Goal: Information Seeking & Learning: Compare options

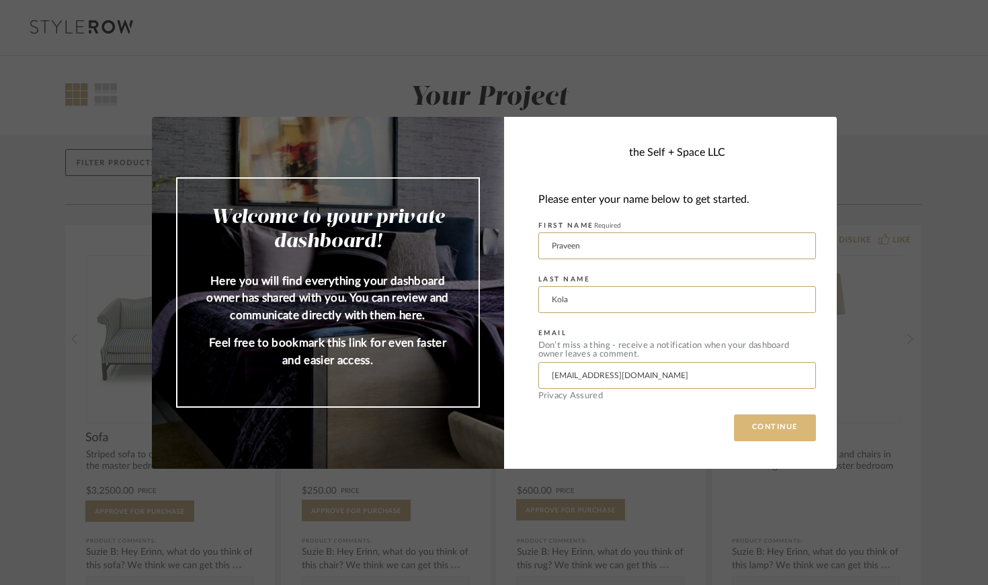
click at [772, 435] on button "CONTINUE" at bounding box center [775, 428] width 82 height 27
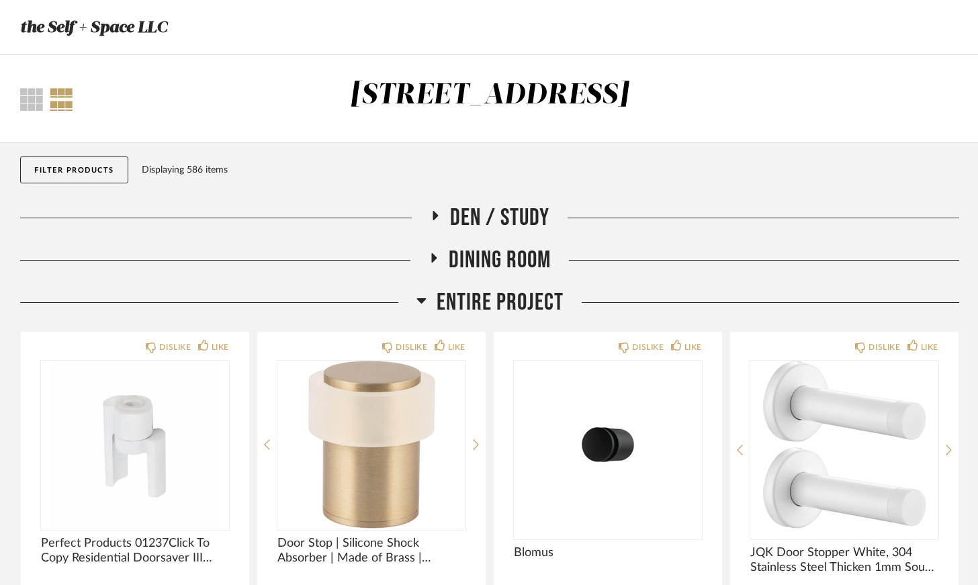
click at [423, 296] on icon at bounding box center [422, 300] width 10 height 16
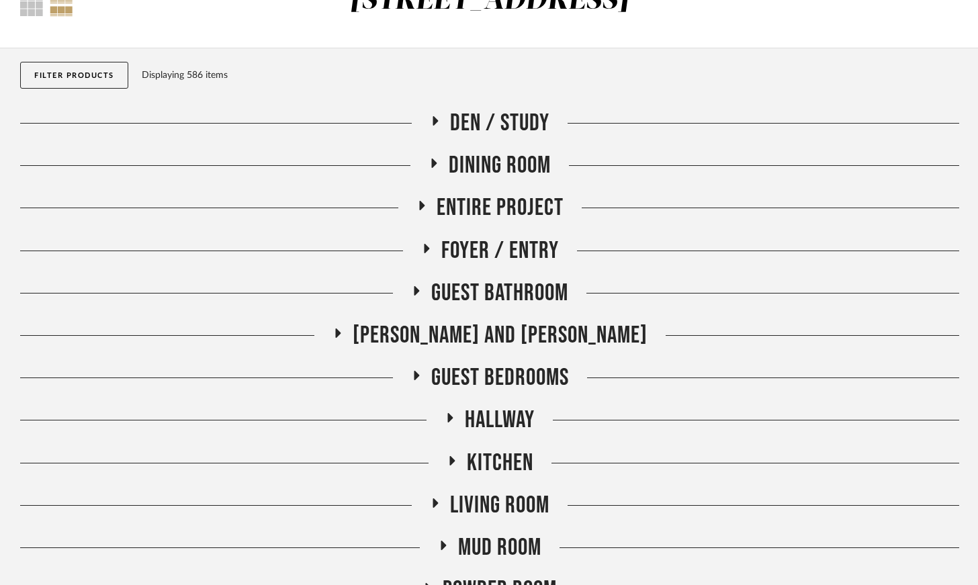
scroll to position [146, 0]
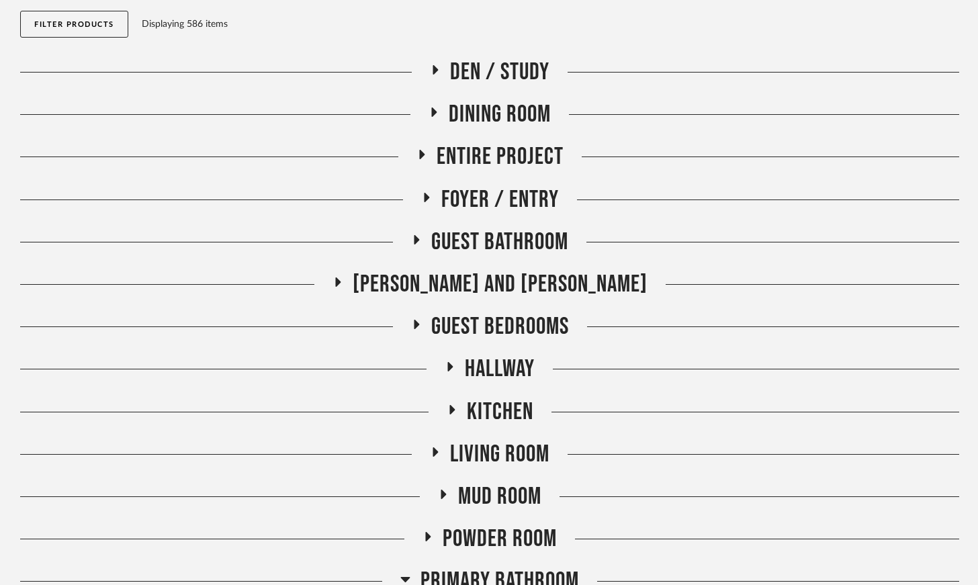
click at [420, 153] on icon at bounding box center [421, 154] width 5 height 9
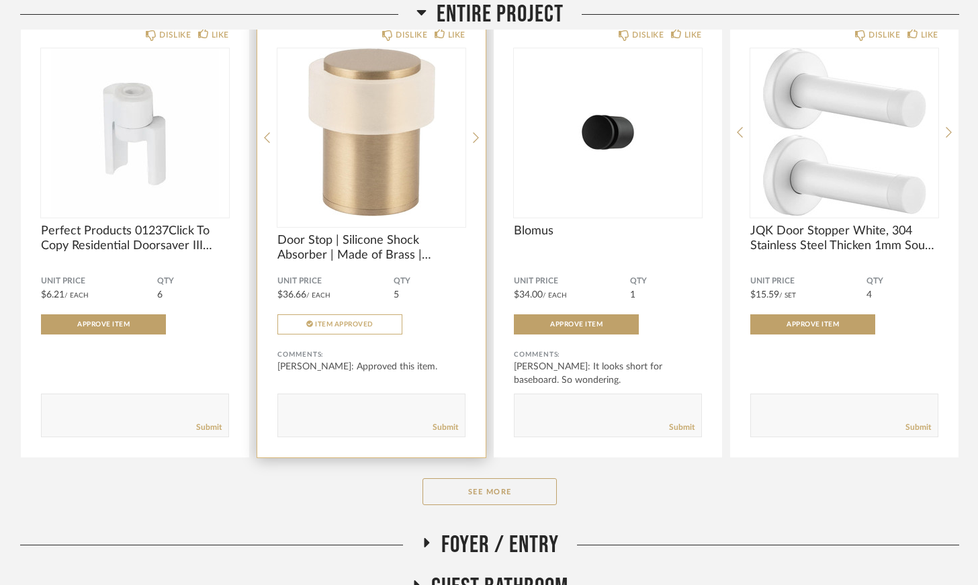
scroll to position [382, 0]
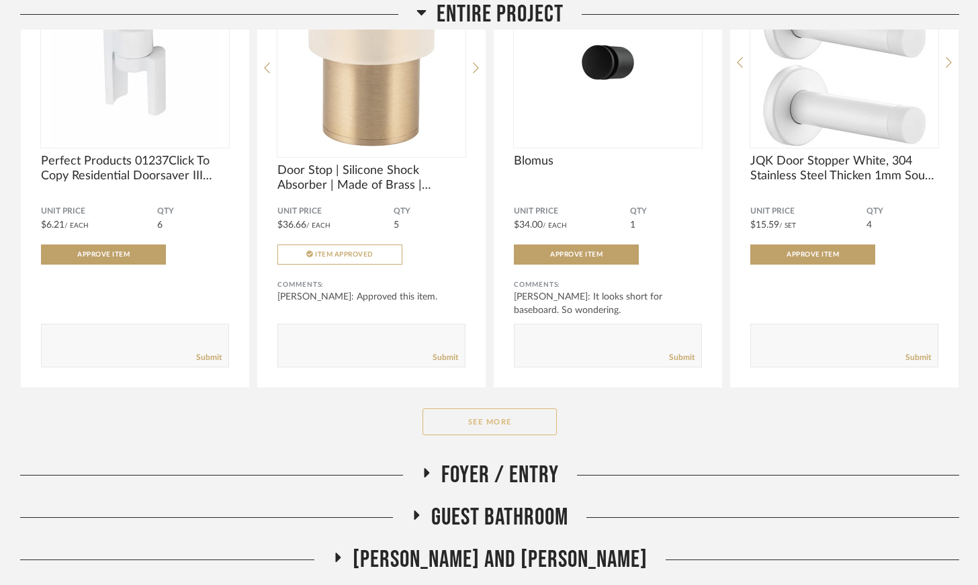
click at [488, 431] on button "See More" at bounding box center [490, 422] width 134 height 27
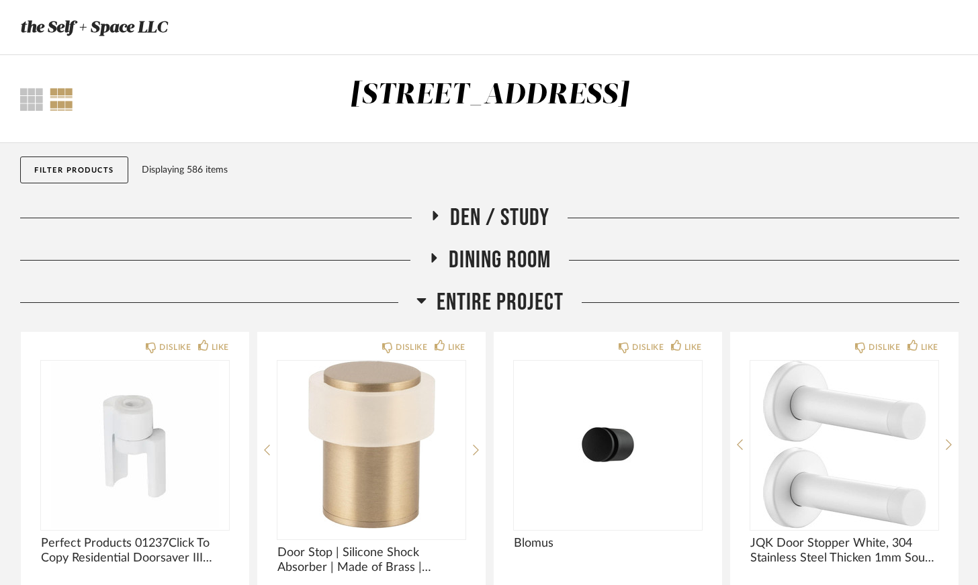
scroll to position [0, 0]
click at [419, 304] on icon at bounding box center [422, 300] width 10 height 16
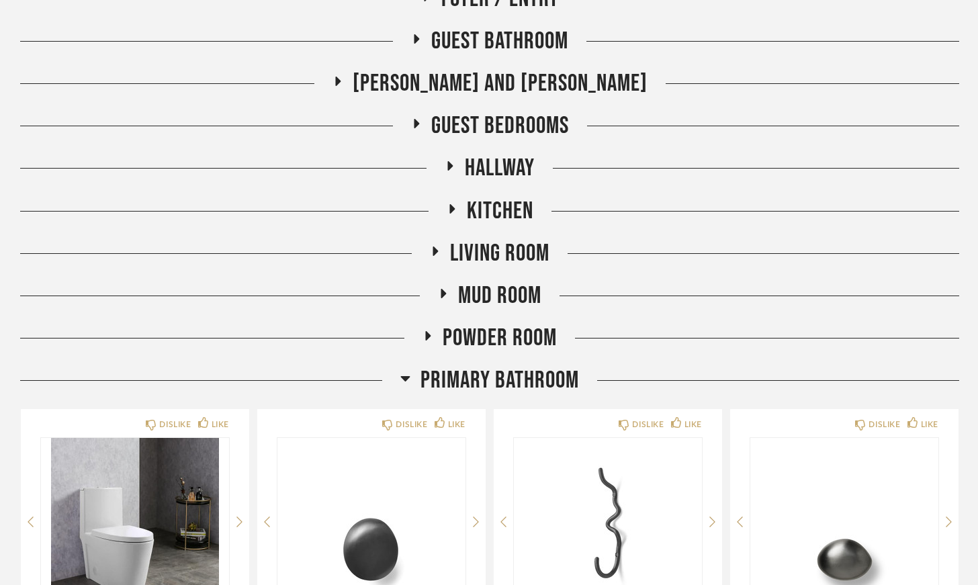
scroll to position [373, 0]
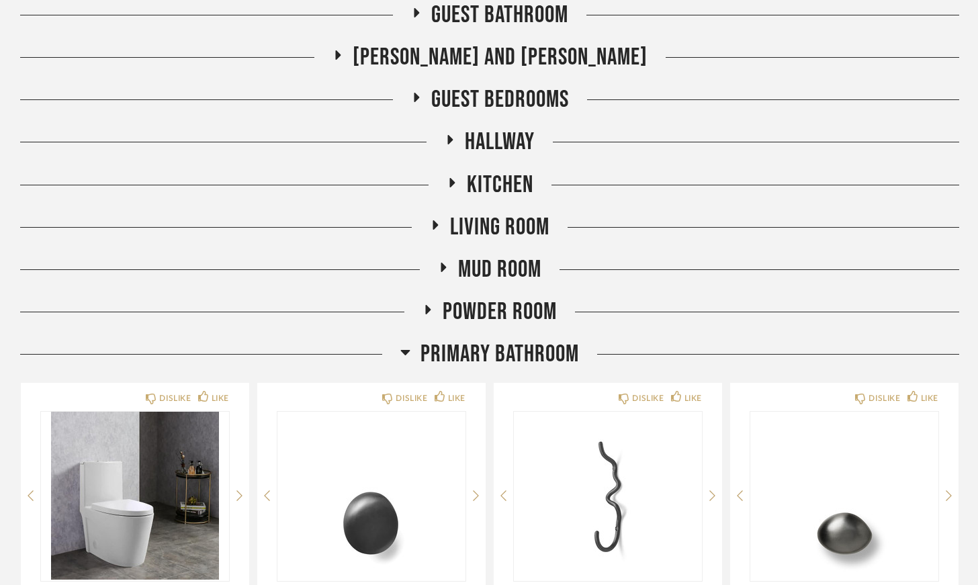
click at [437, 222] on icon at bounding box center [435, 225] width 16 height 10
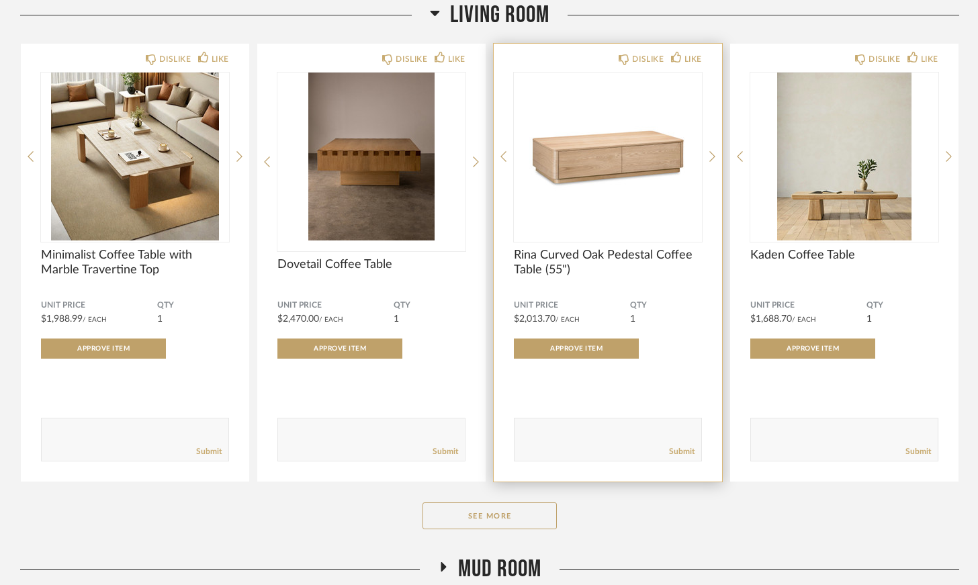
scroll to position [686, 0]
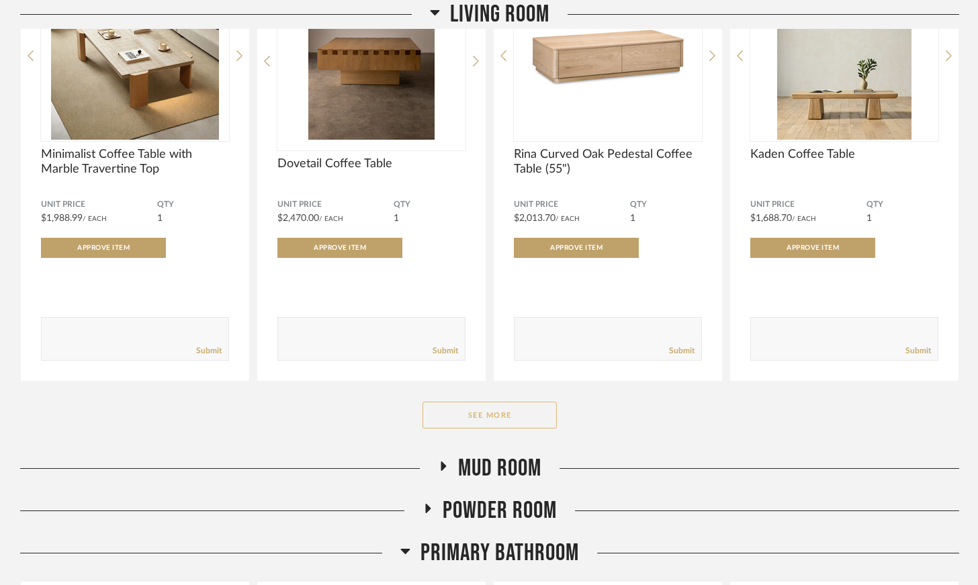
click at [484, 406] on button "See More" at bounding box center [490, 415] width 134 height 27
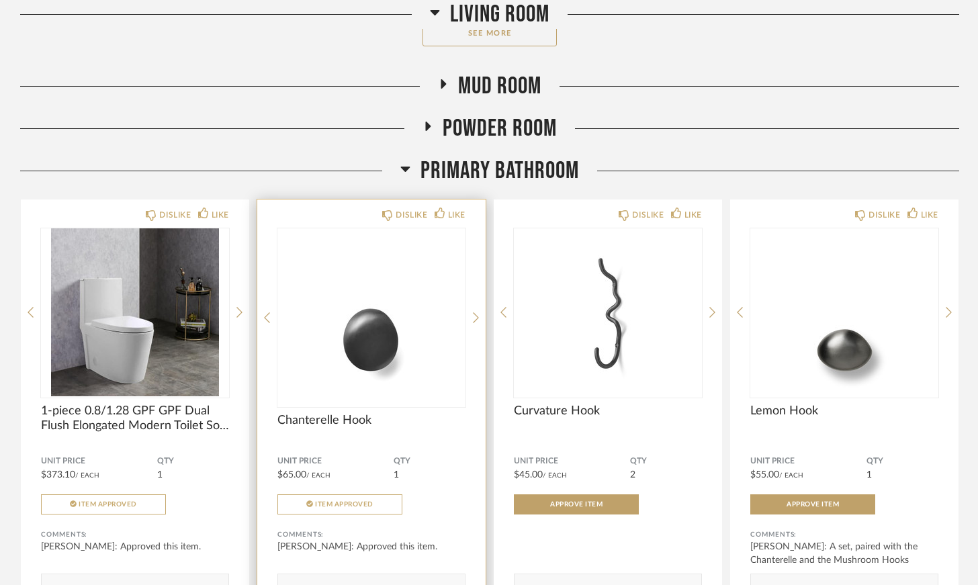
scroll to position [2970, 0]
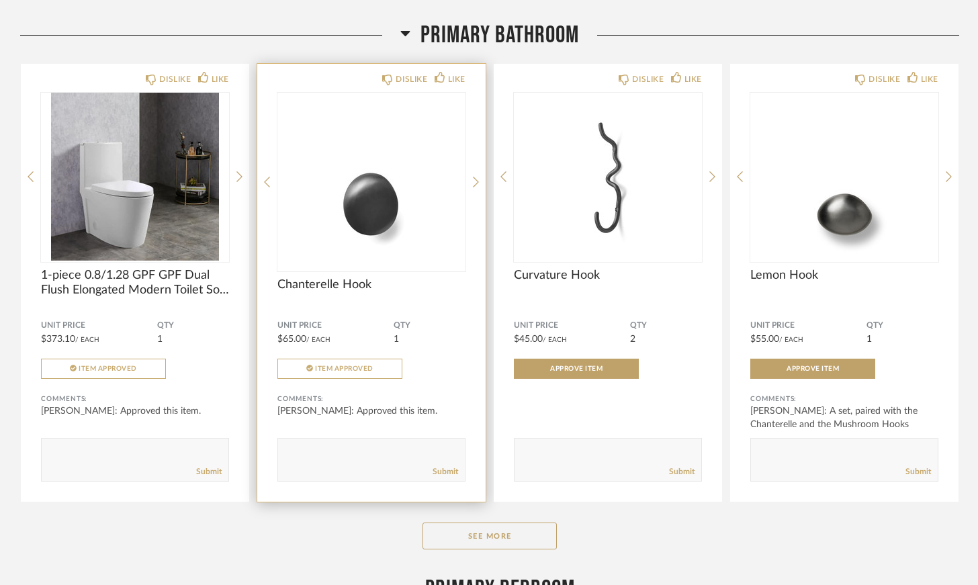
click at [382, 214] on img "0" at bounding box center [372, 177] width 188 height 168
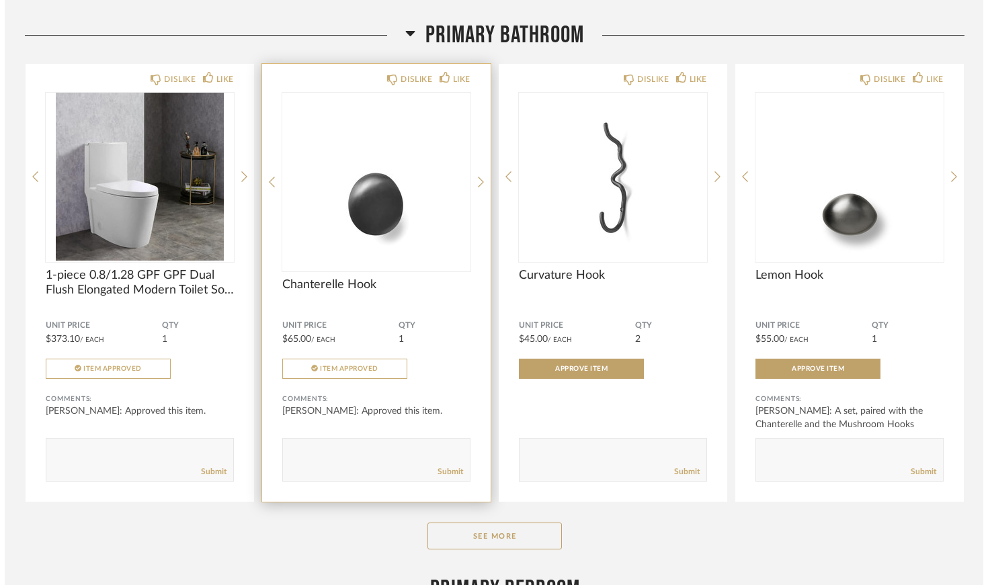
scroll to position [0, 0]
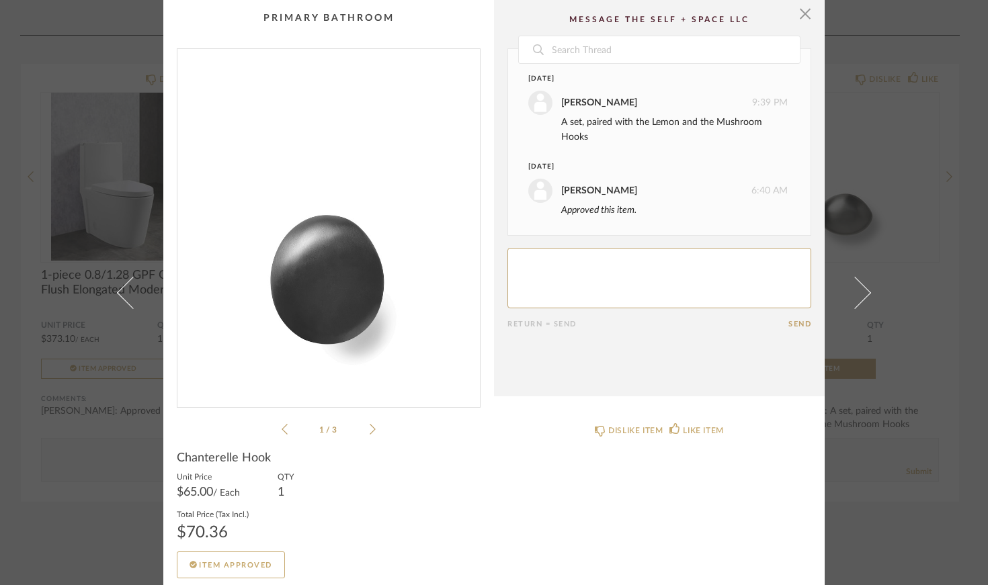
click at [370, 429] on icon at bounding box center [373, 429] width 6 height 12
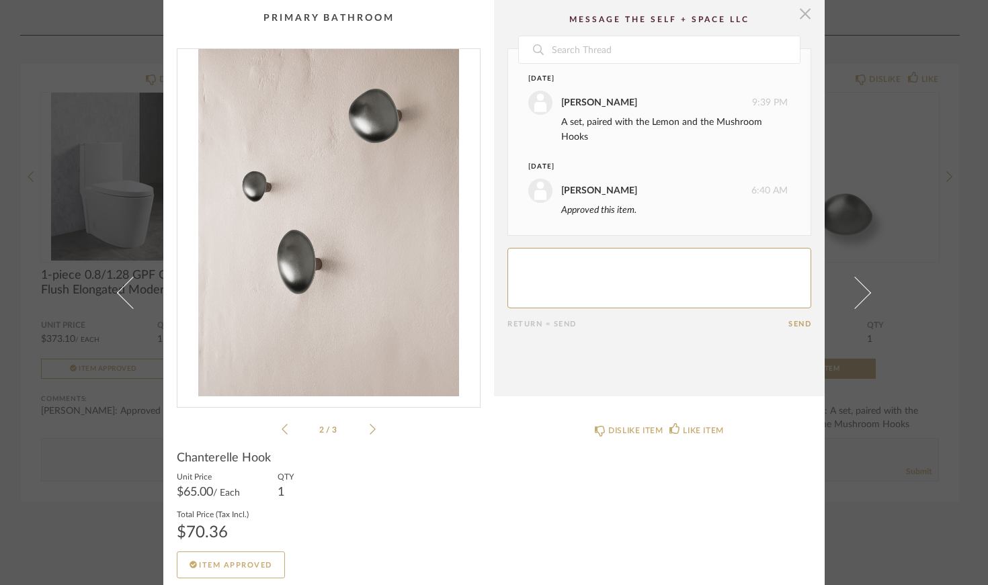
click at [801, 18] on span "button" at bounding box center [805, 13] width 27 height 27
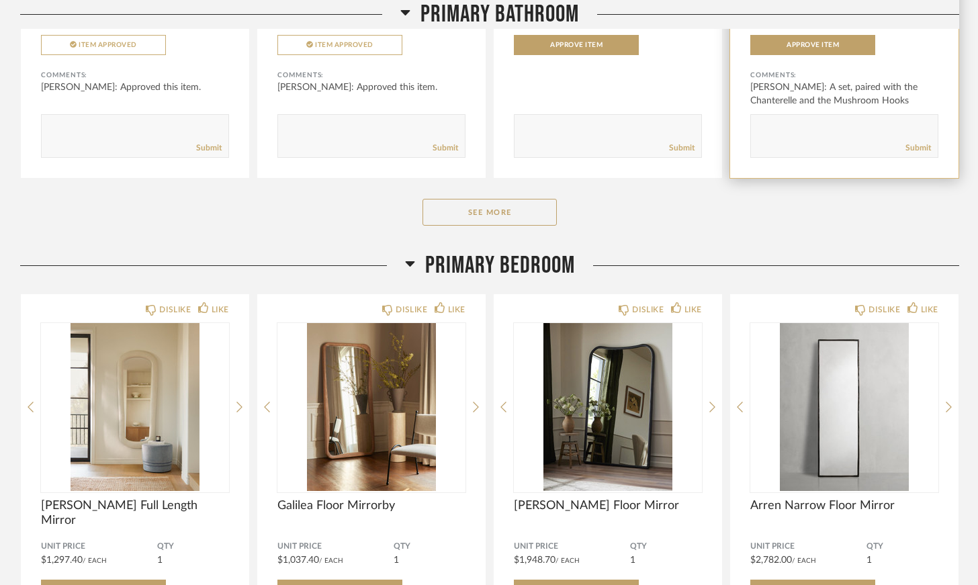
scroll to position [3332, 0]
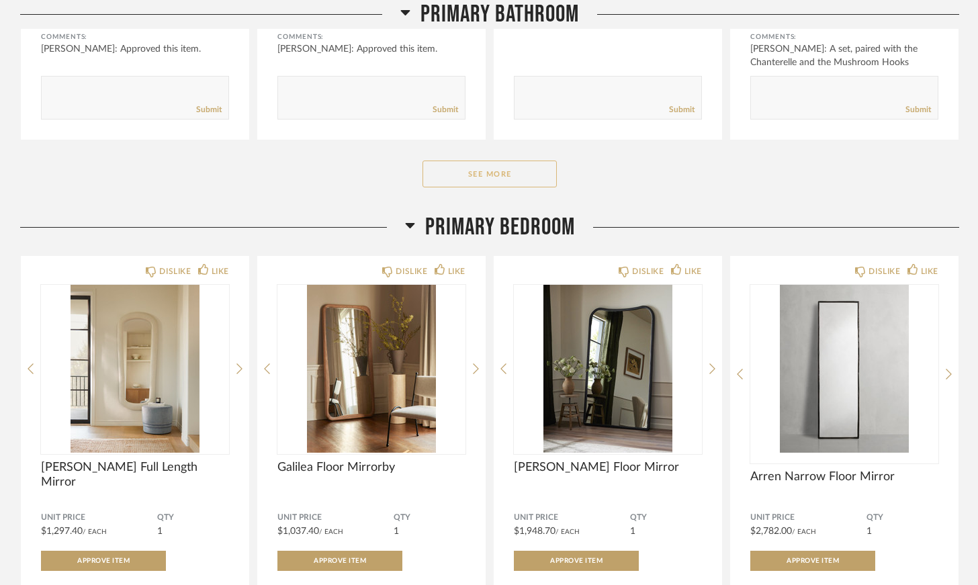
click at [503, 173] on button "See More" at bounding box center [490, 174] width 134 height 27
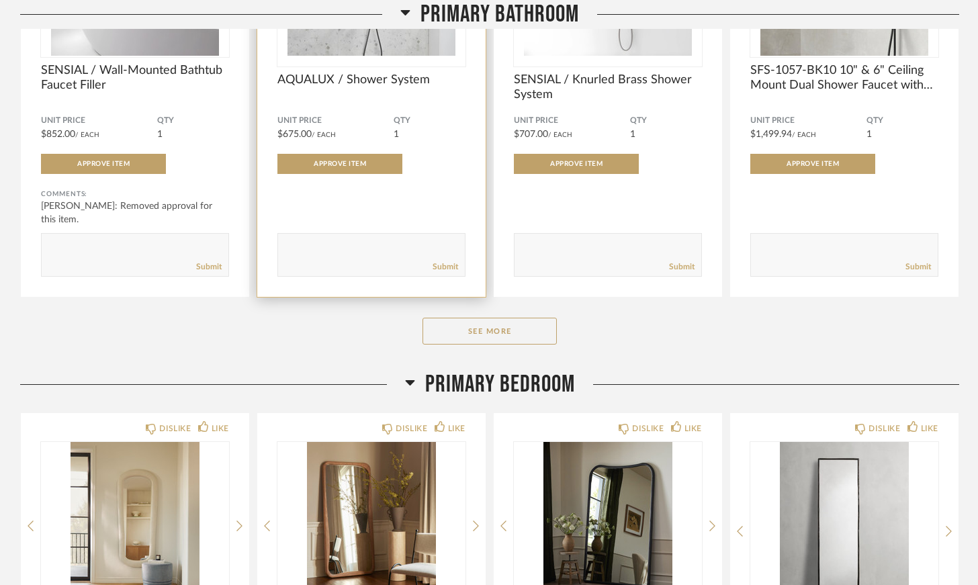
scroll to position [5290, 0]
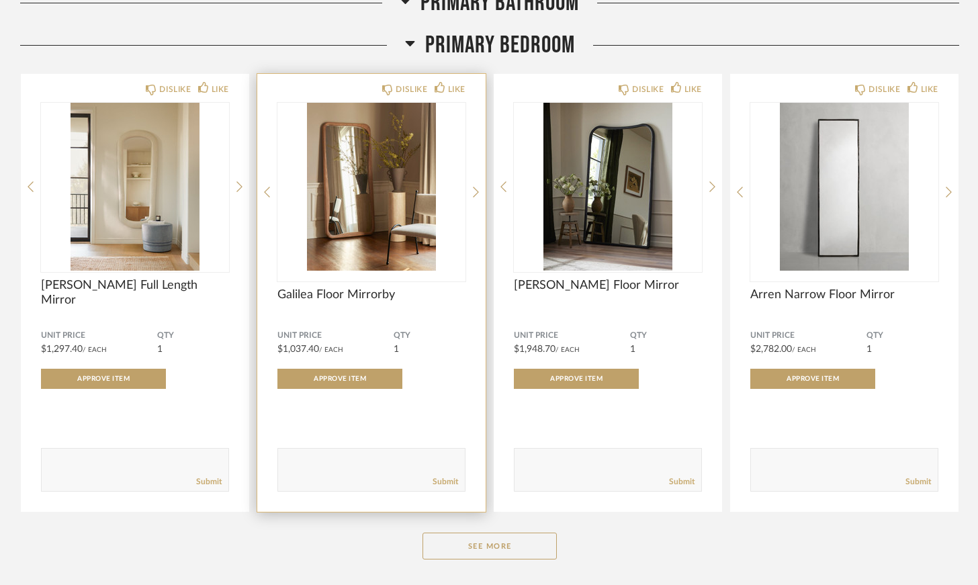
click at [390, 224] on img "0" at bounding box center [372, 187] width 188 height 168
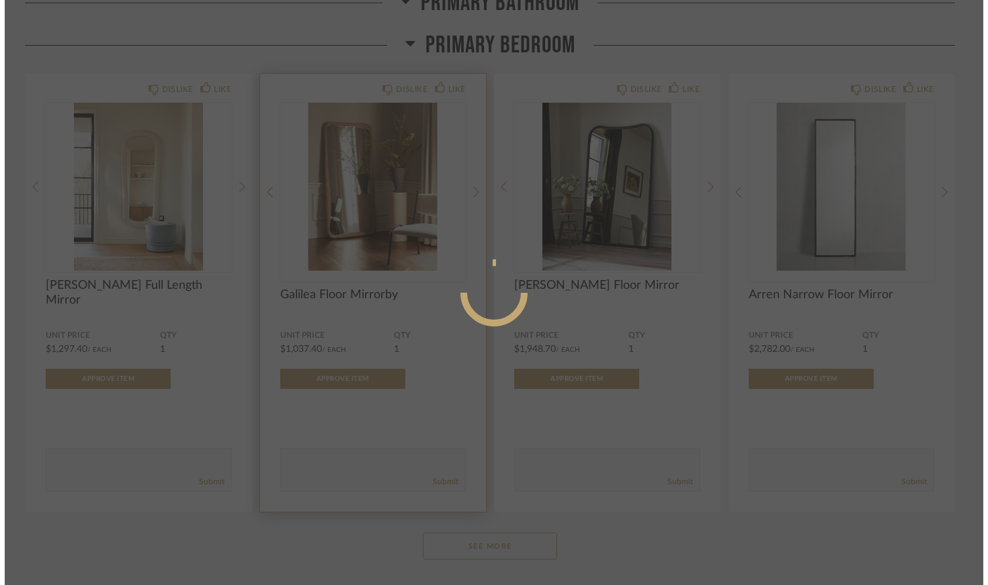
scroll to position [0, 0]
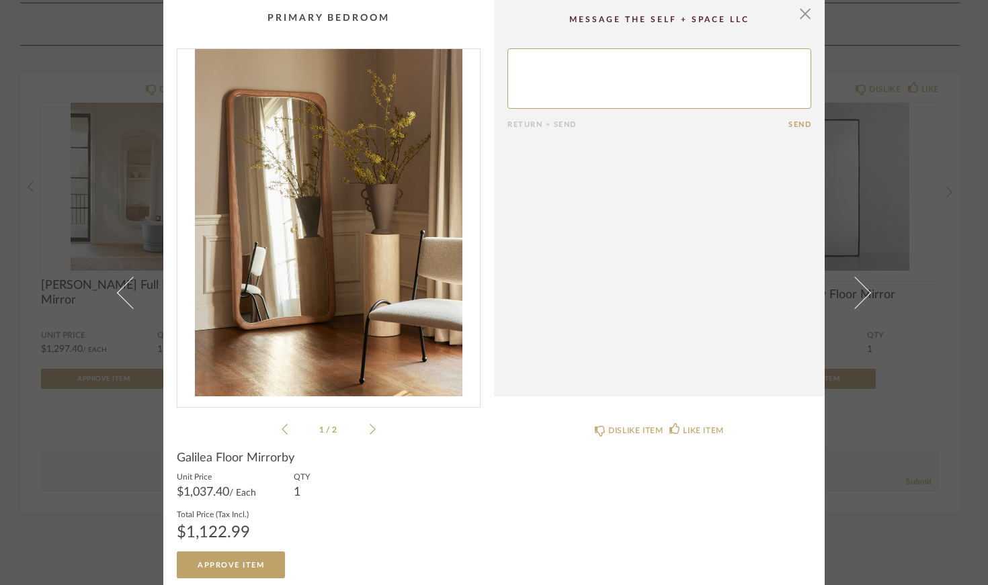
click at [370, 429] on icon at bounding box center [373, 429] width 6 height 12
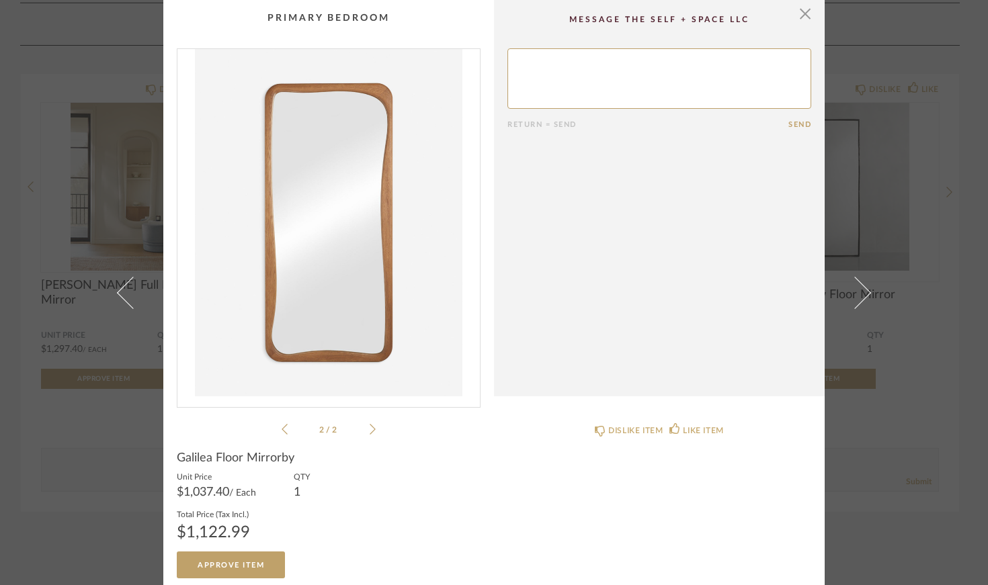
click at [927, 112] on div "× 2 / 2 Return = Send Send Galilea Floor Mirrorby Unit Price $1,037.40 / Each Q…" at bounding box center [494, 292] width 988 height 585
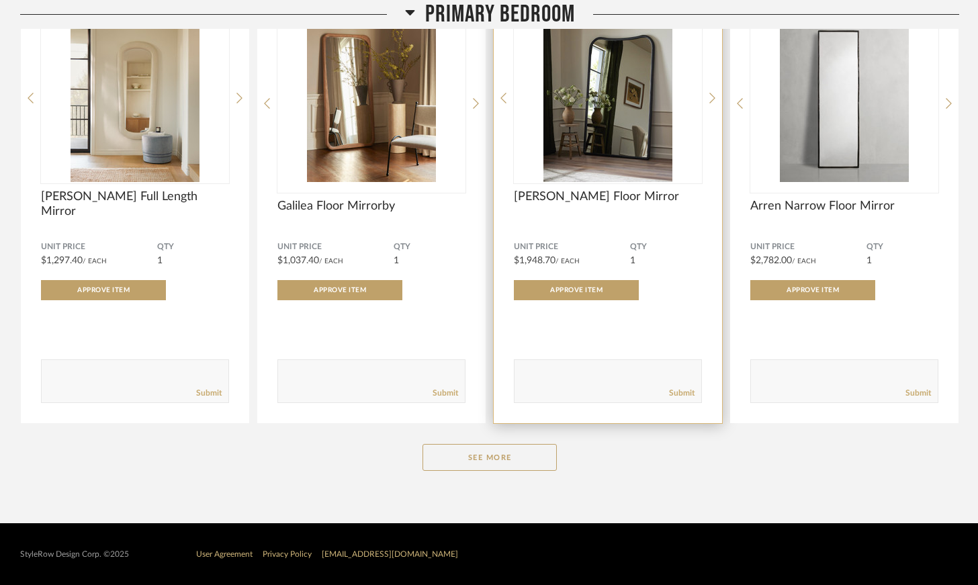
scroll to position [5377, 0]
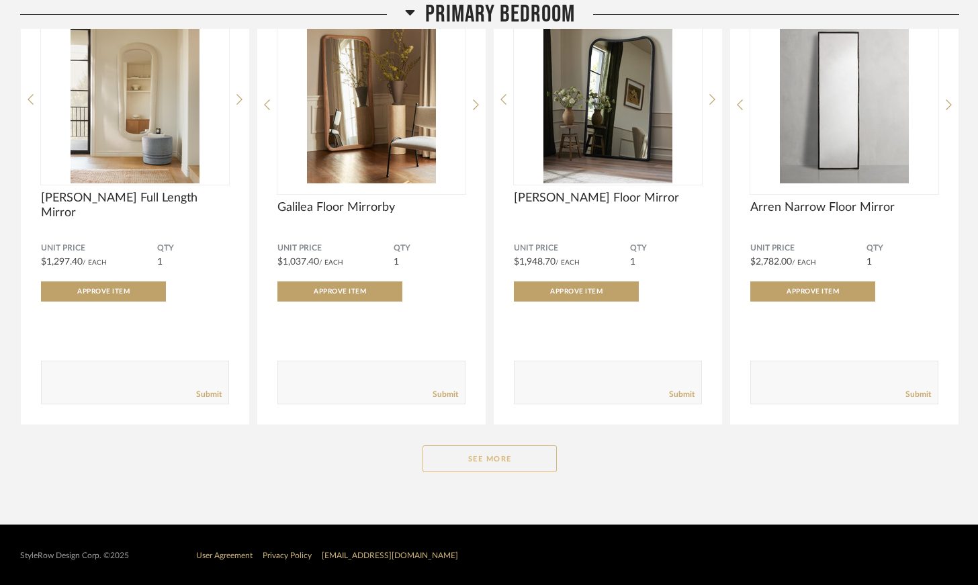
click at [512, 458] on button "See More" at bounding box center [490, 458] width 134 height 27
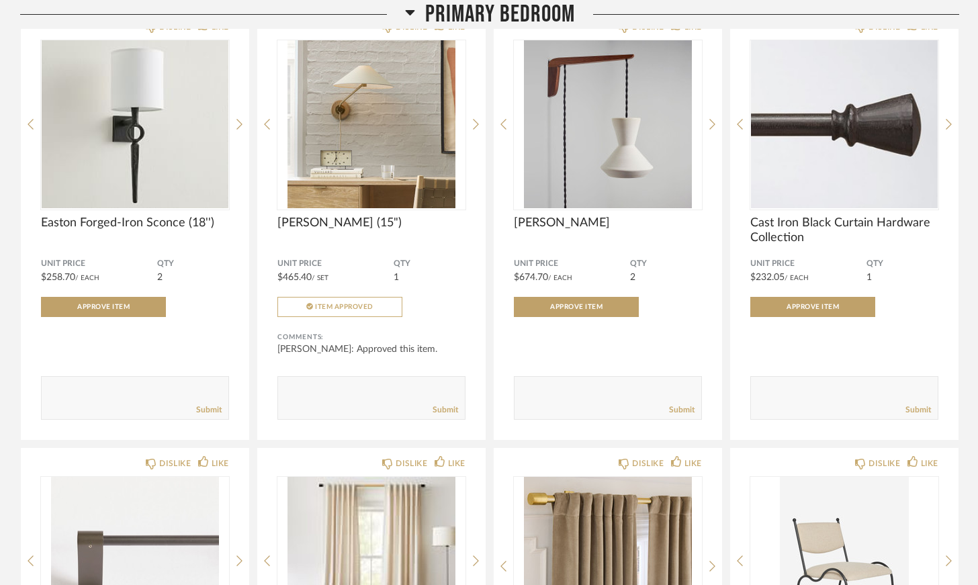
scroll to position [6107, 0]
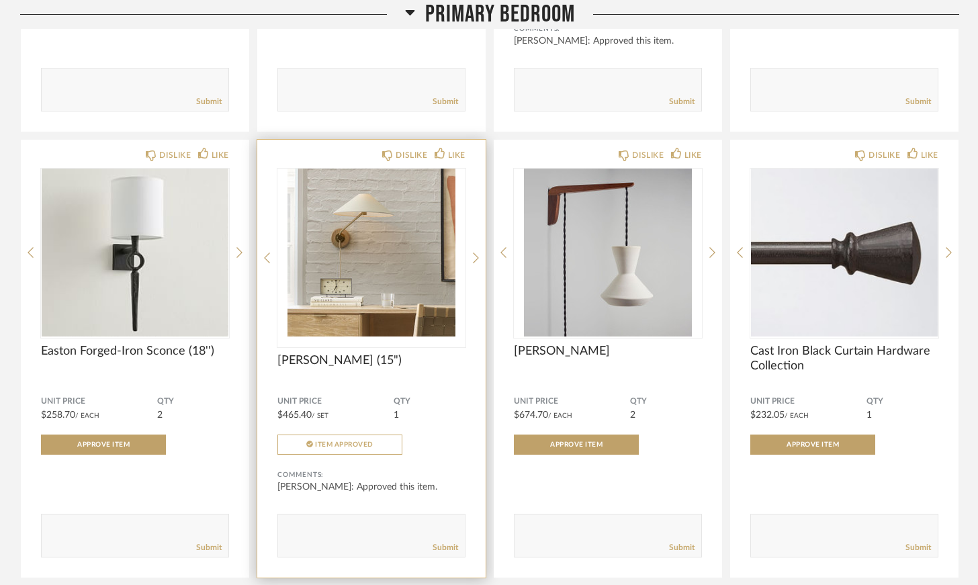
click at [357, 239] on img "0" at bounding box center [372, 253] width 188 height 168
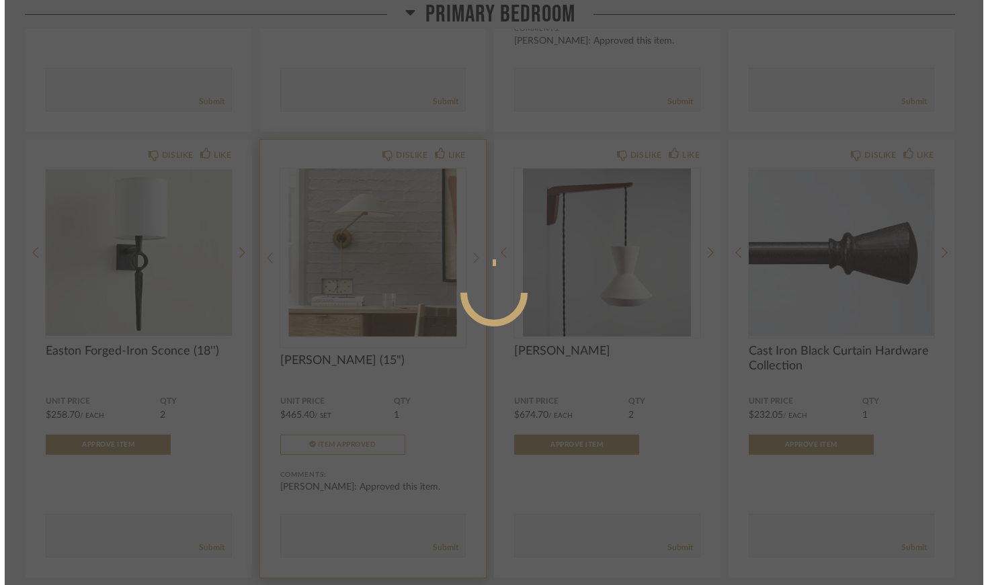
scroll to position [0, 0]
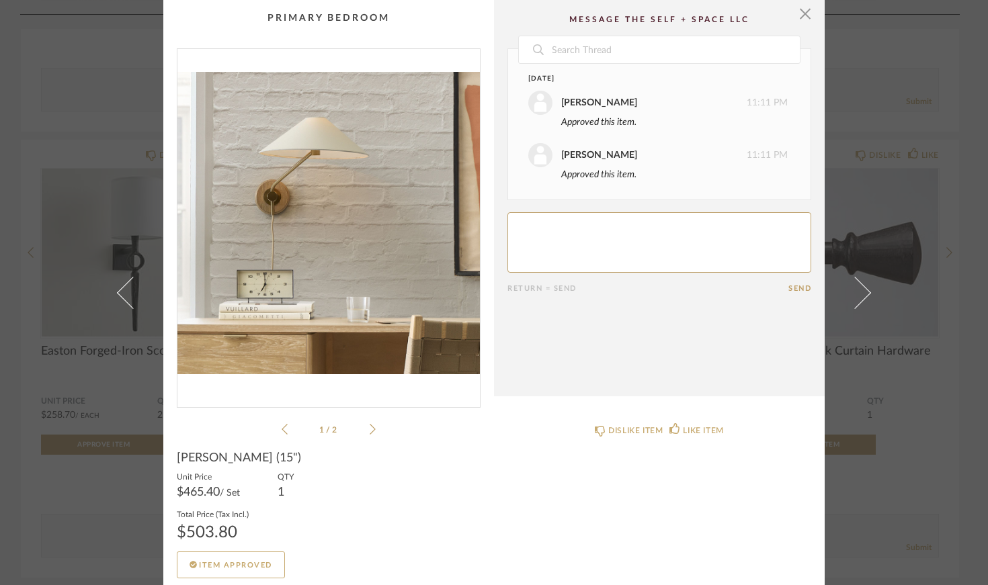
click at [370, 431] on icon at bounding box center [373, 429] width 6 height 12
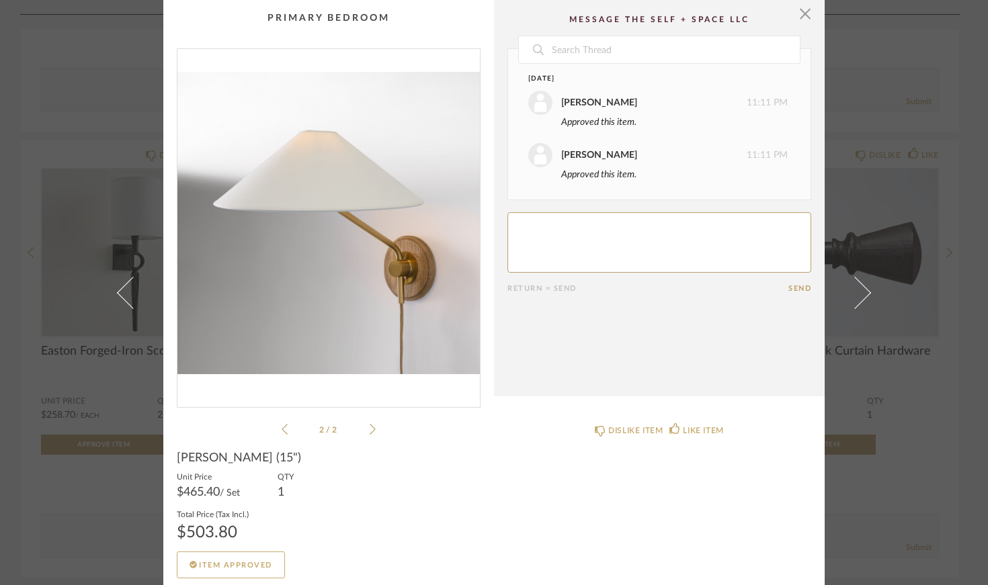
click at [888, 52] on div "× 2 / 2 Date [DATE] [PERSON_NAME] 11:11 PM Approved this item. [PERSON_NAME] 11…" at bounding box center [494, 292] width 988 height 585
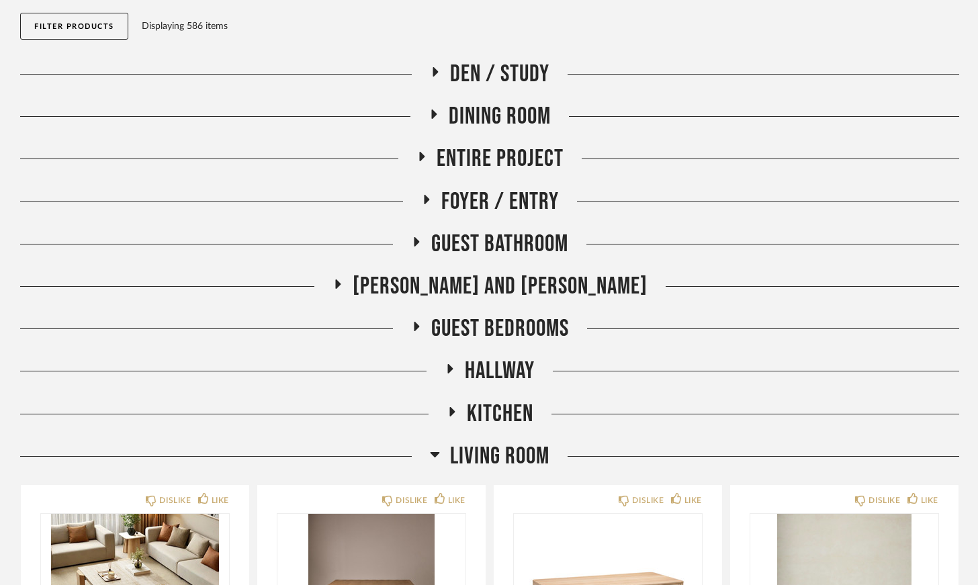
scroll to position [157, 0]
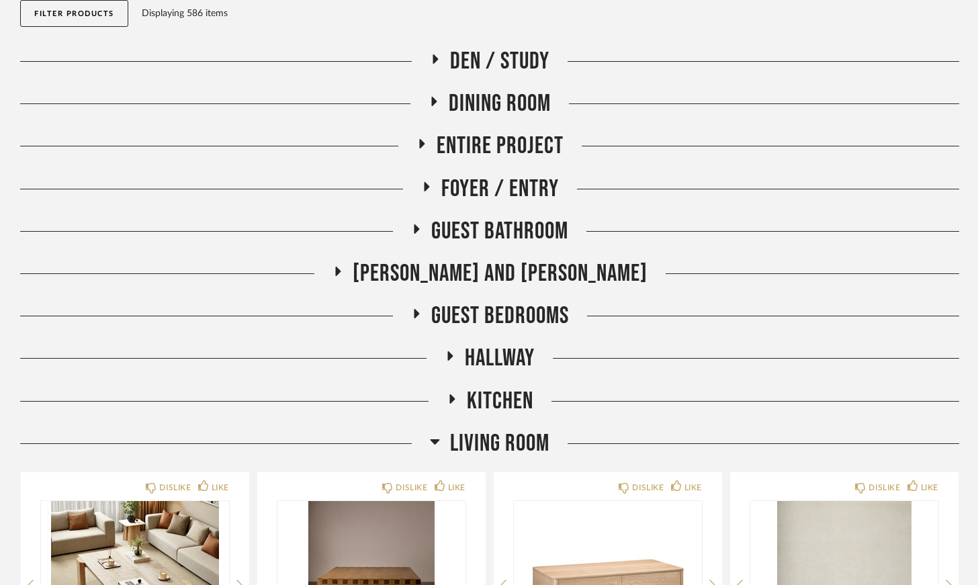
click at [451, 394] on icon at bounding box center [452, 398] width 5 height 9
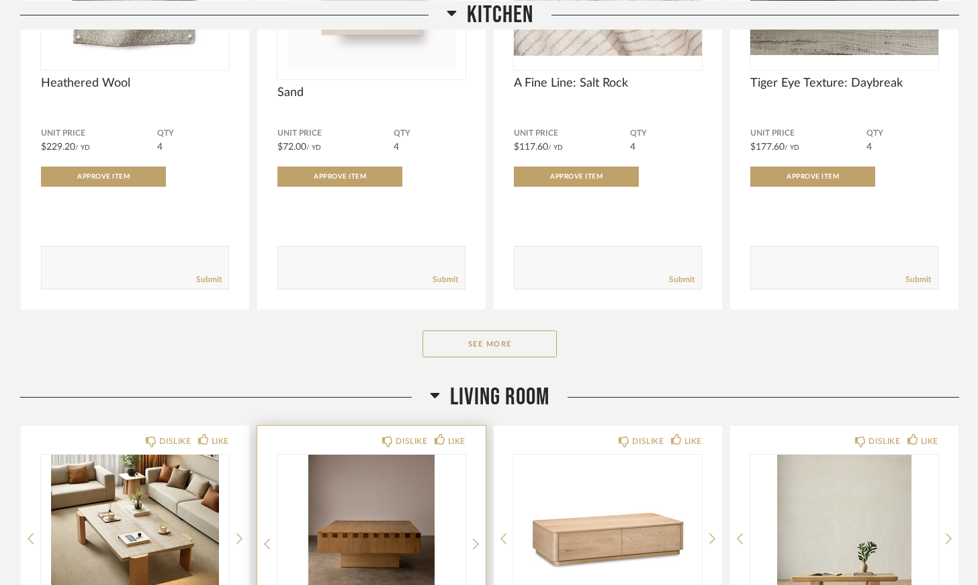
scroll to position [683, 0]
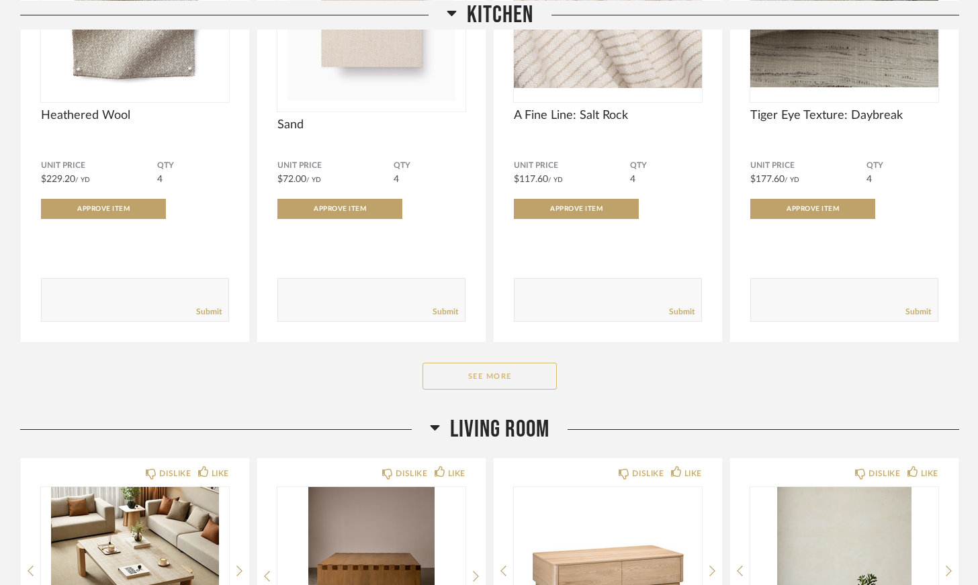
click at [463, 374] on button "See More" at bounding box center [490, 376] width 134 height 27
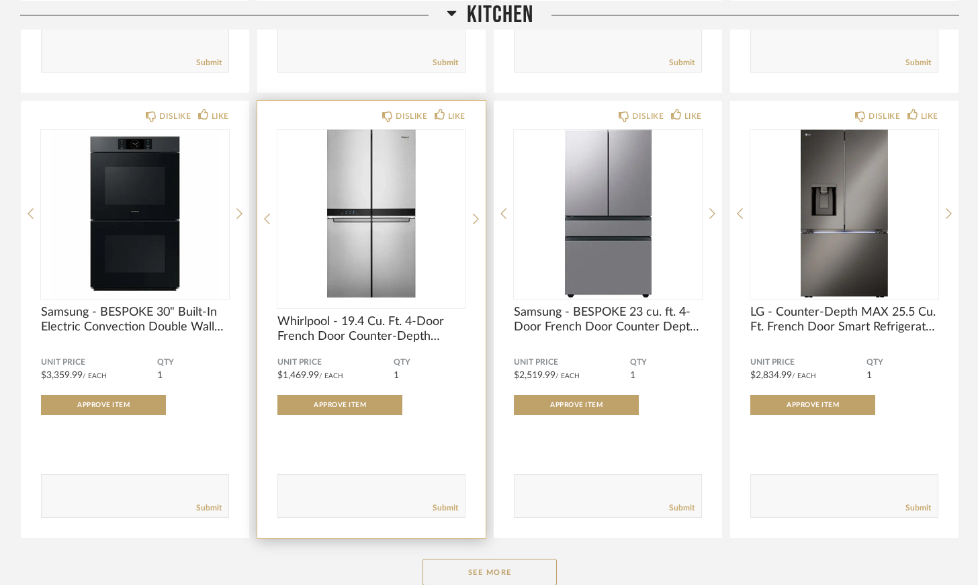
scroll to position [2496, 0]
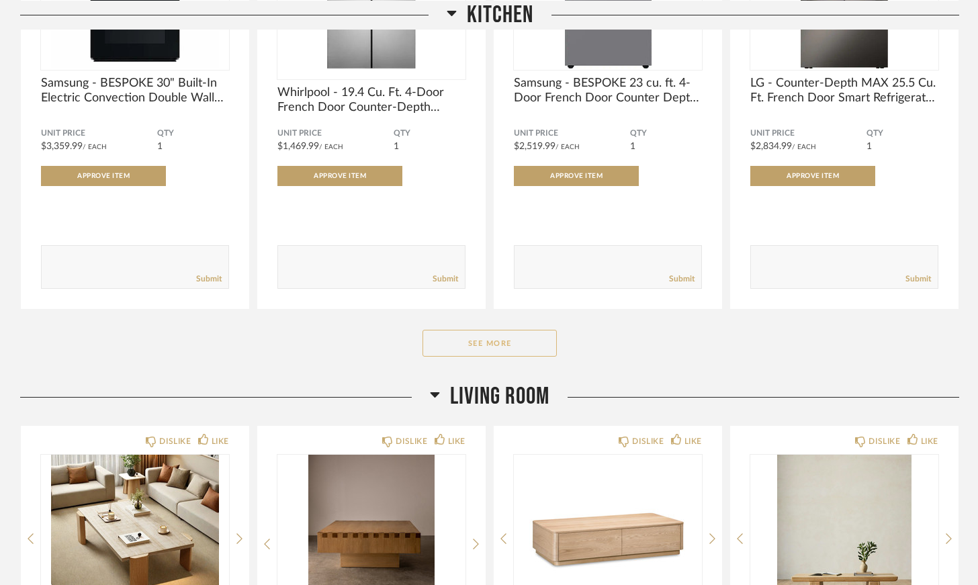
click at [466, 345] on button "See More" at bounding box center [490, 343] width 134 height 27
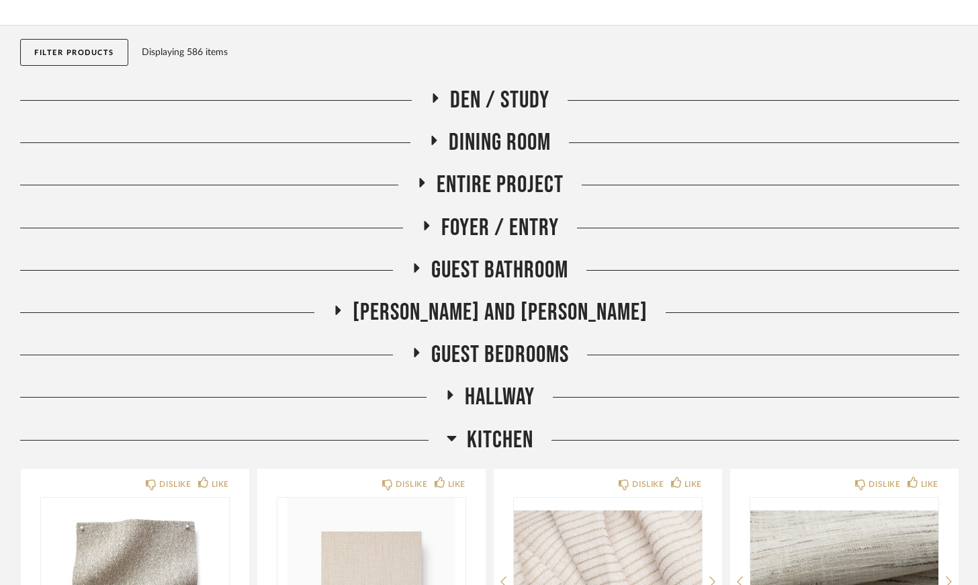
scroll to position [263, 0]
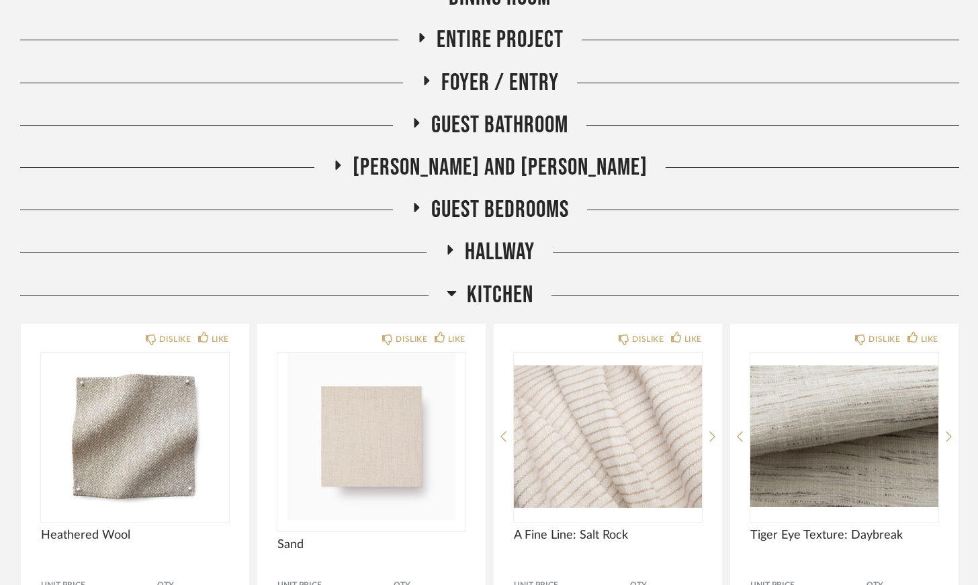
click at [450, 243] on h2 "Hallway" at bounding box center [490, 252] width 90 height 29
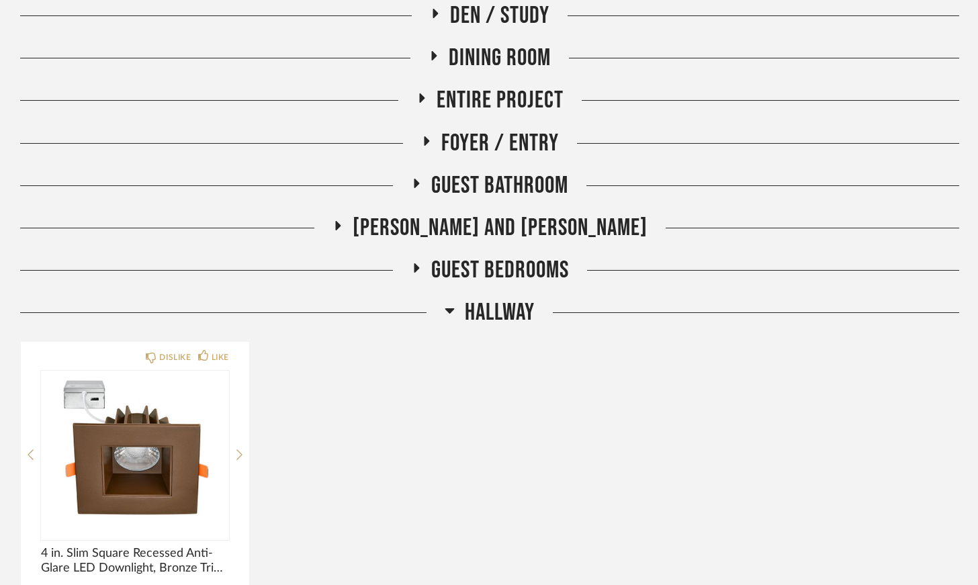
scroll to position [155, 0]
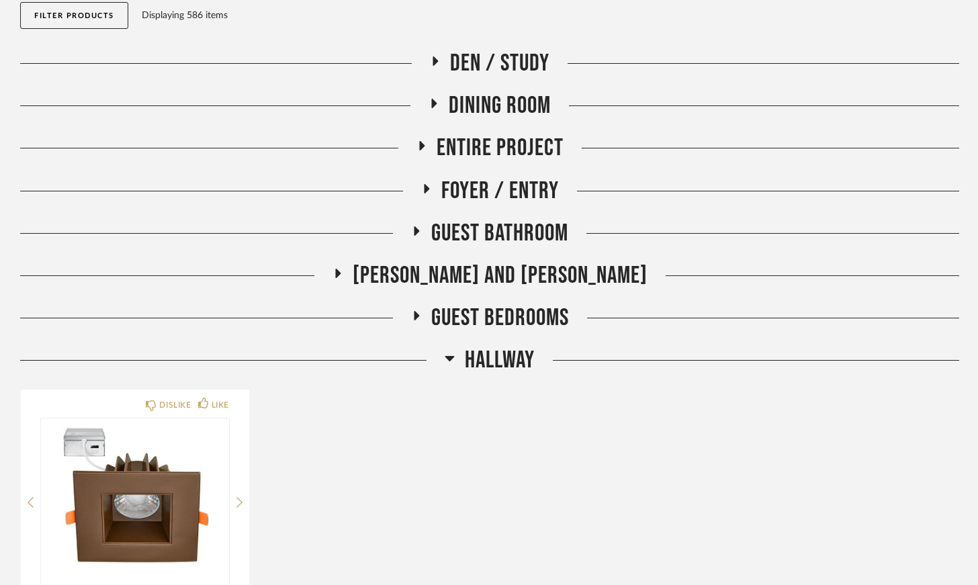
click at [427, 187] on icon at bounding box center [426, 188] width 5 height 9
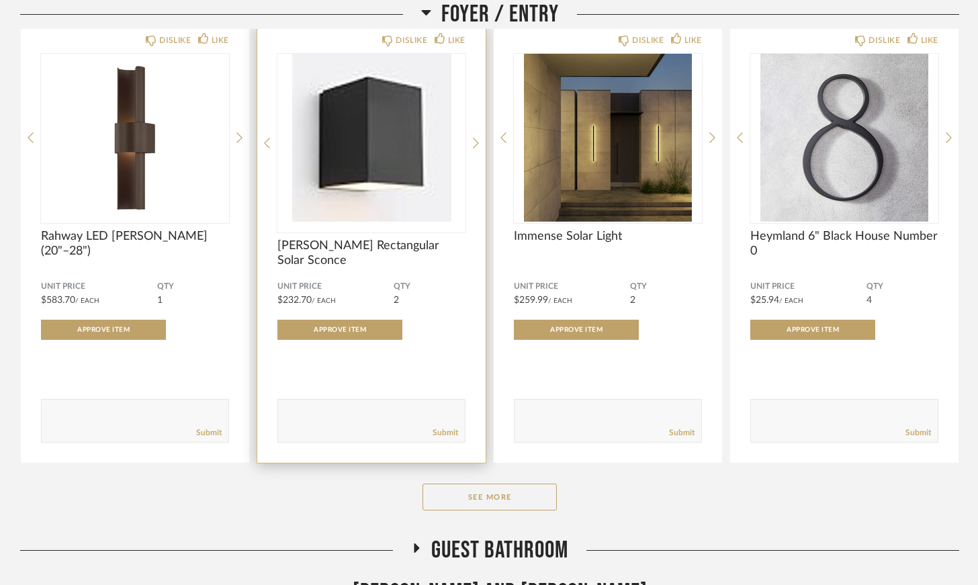
scroll to position [349, 0]
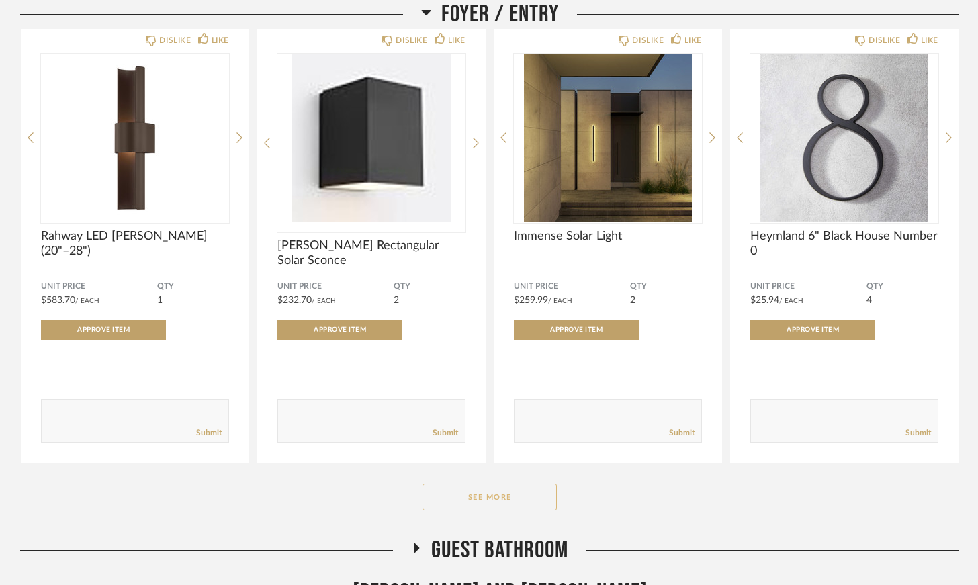
click at [537, 495] on button "See More" at bounding box center [490, 497] width 134 height 27
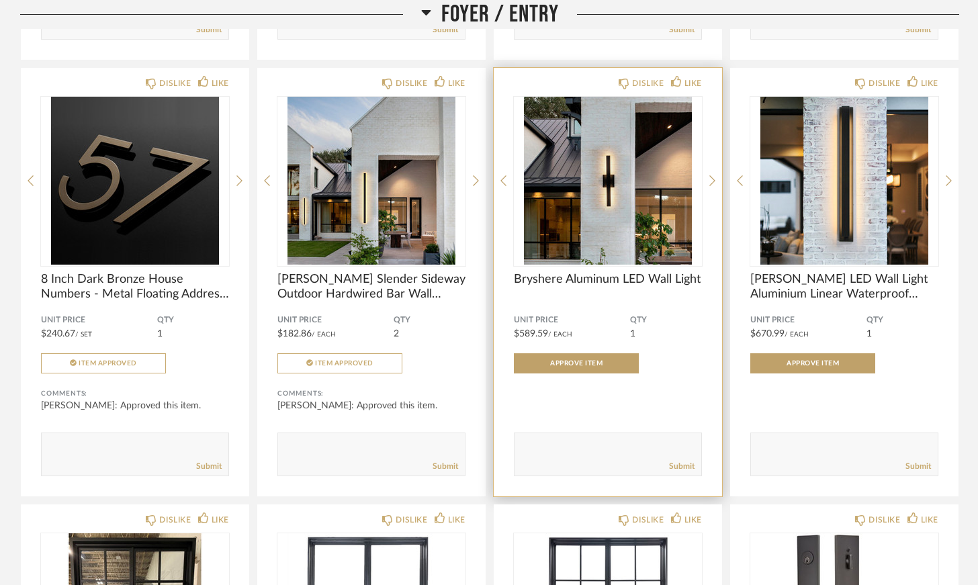
scroll to position [759, 0]
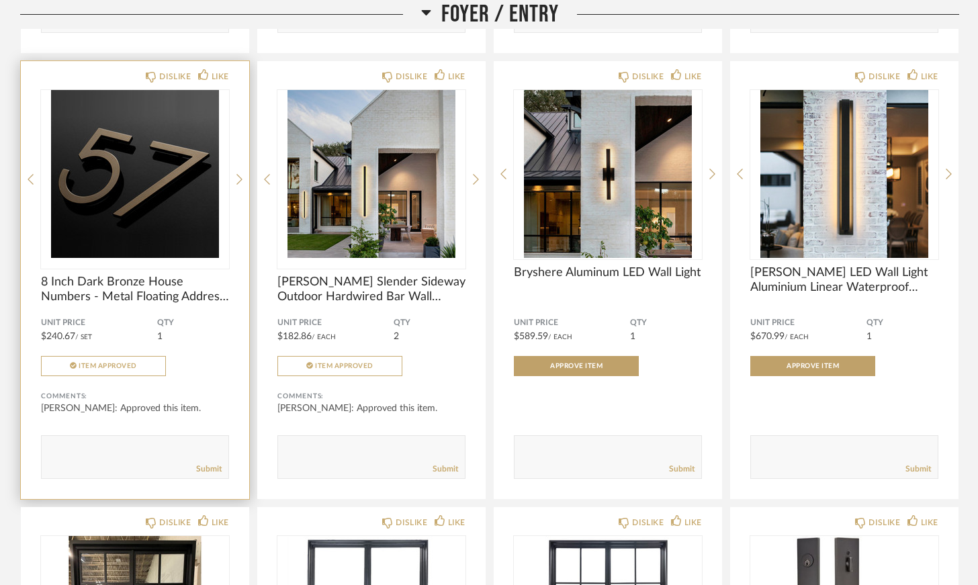
click at [167, 161] on img "0" at bounding box center [135, 174] width 188 height 168
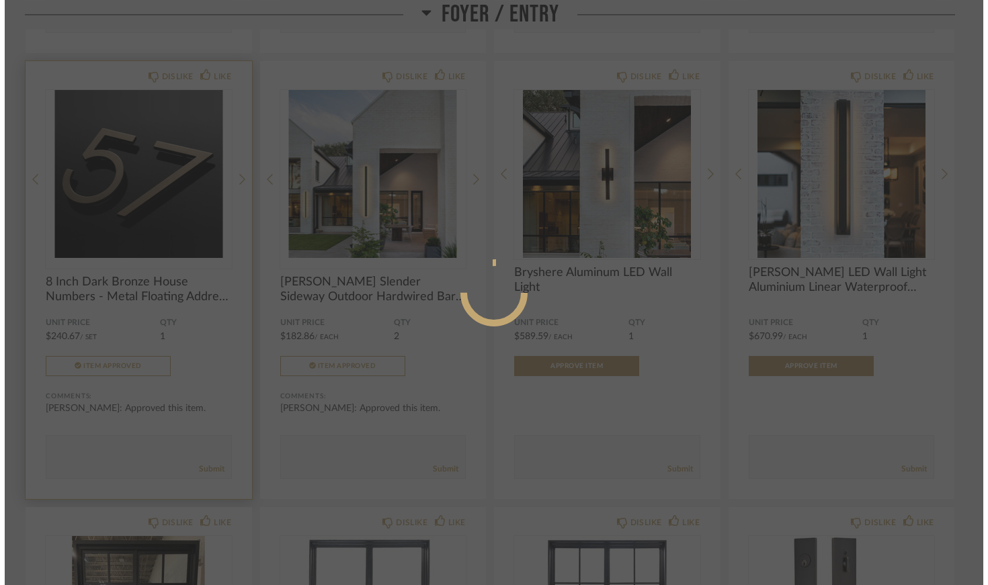
scroll to position [0, 0]
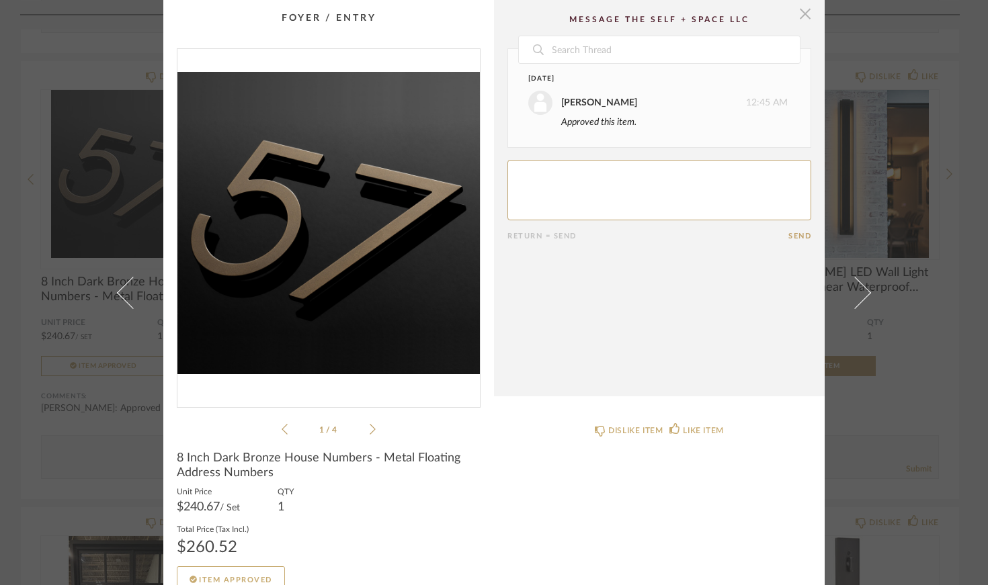
click at [800, 18] on span "button" at bounding box center [805, 13] width 27 height 27
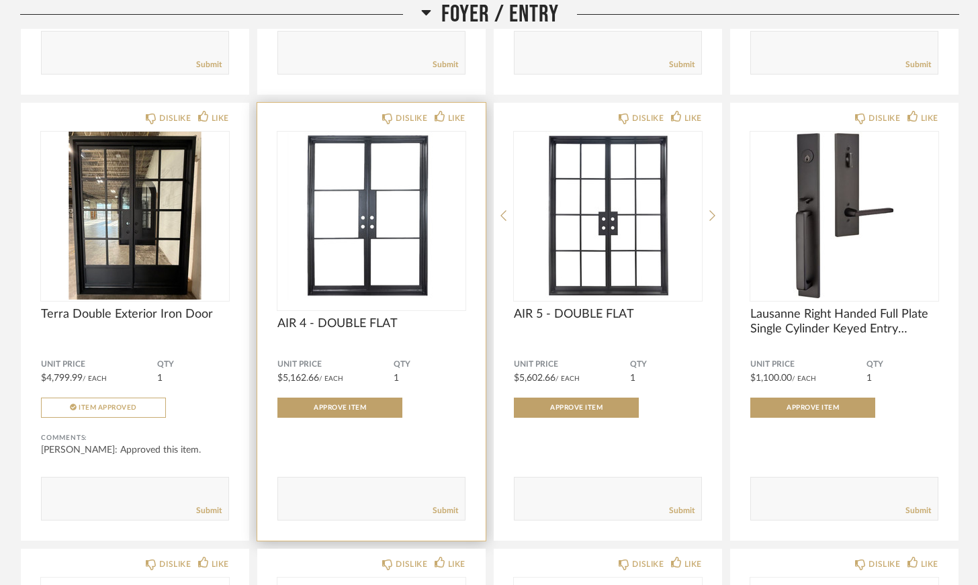
scroll to position [1256, 0]
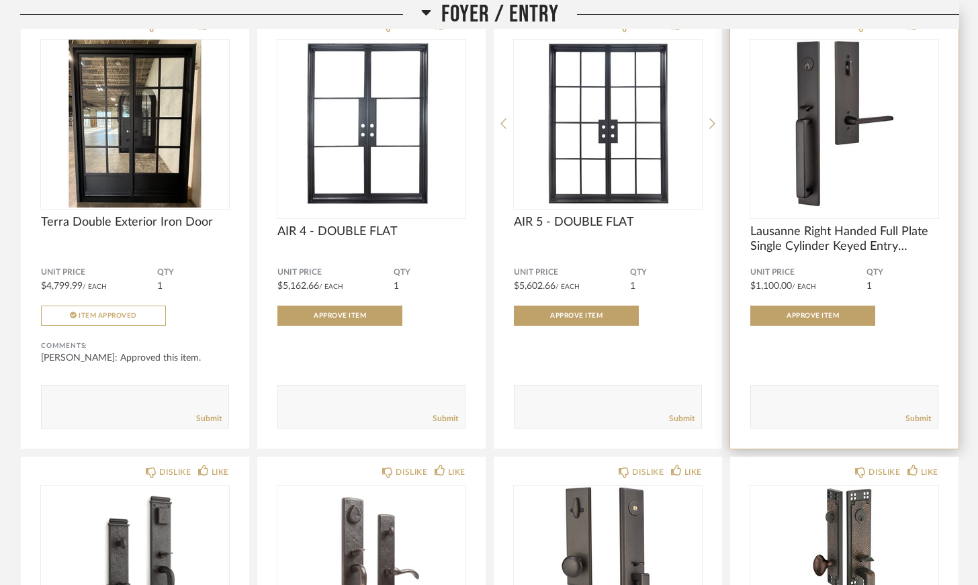
click at [804, 214] on div at bounding box center [845, 129] width 188 height 179
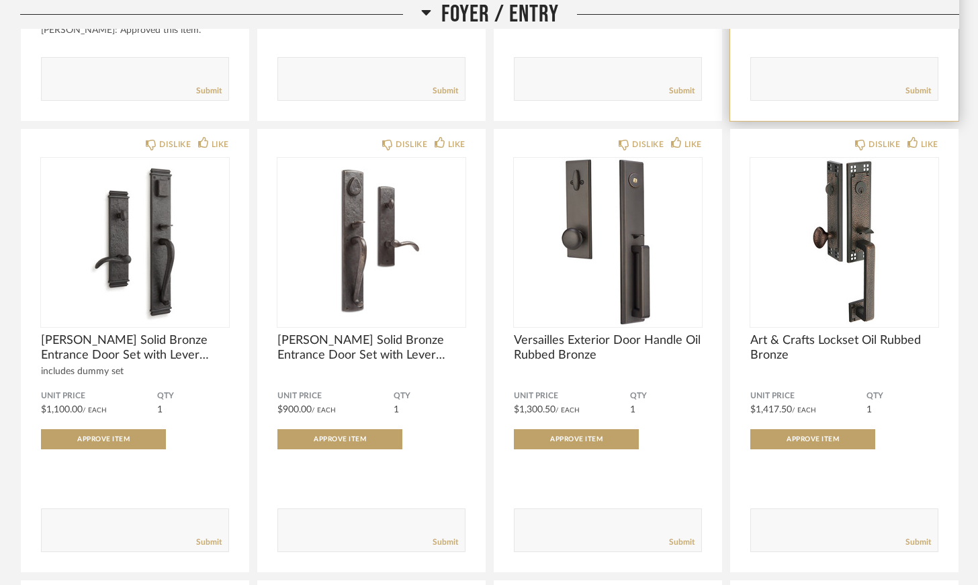
scroll to position [1666, 0]
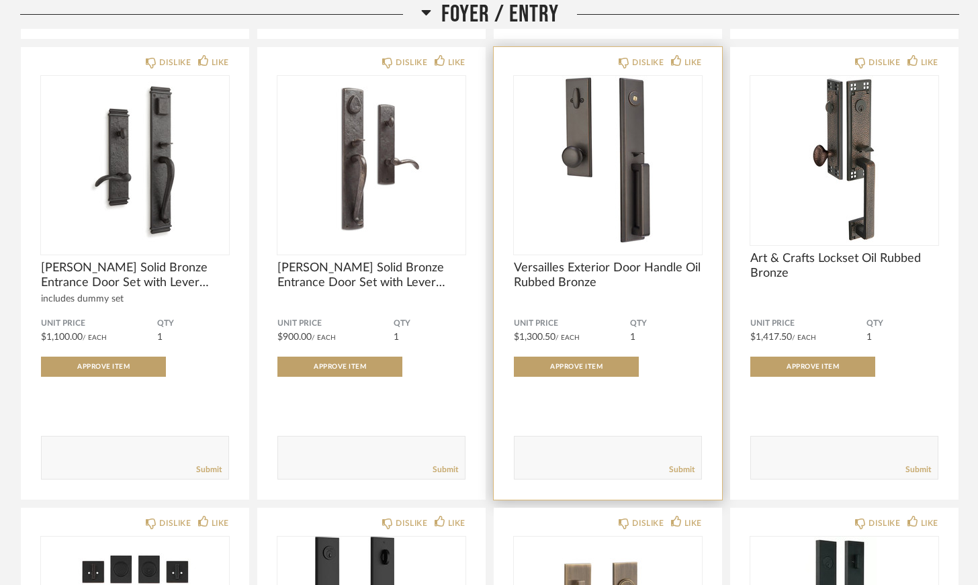
click at [552, 271] on span "Versailles Exterior Door Handle Oil Rubbed Bronze" at bounding box center [608, 276] width 188 height 30
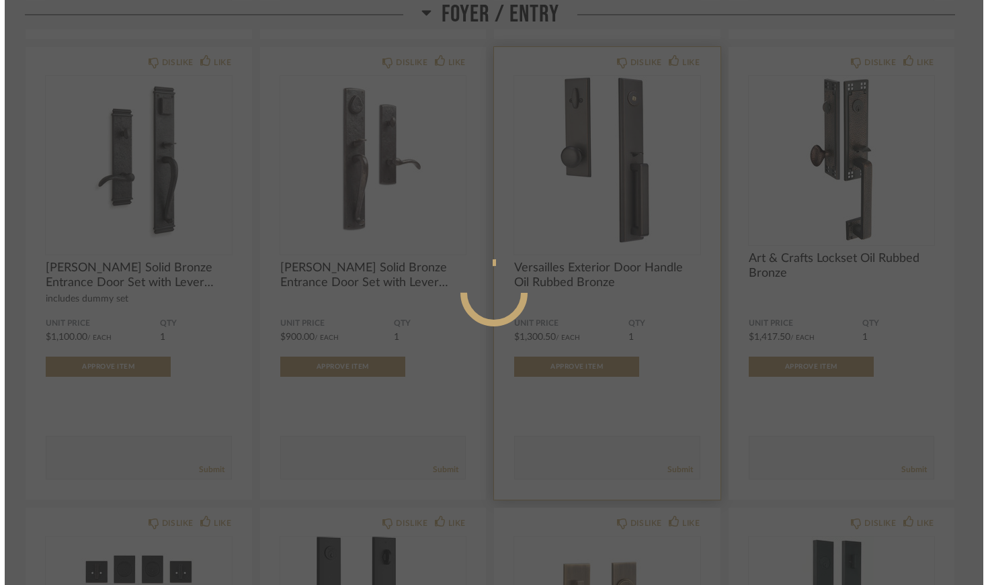
scroll to position [0, 0]
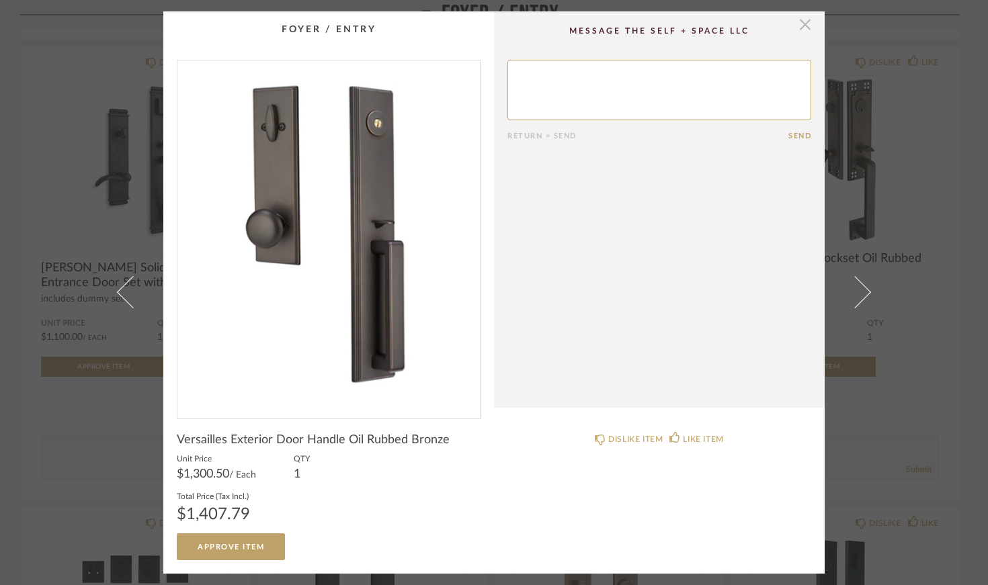
click at [799, 24] on span "button" at bounding box center [805, 24] width 27 height 27
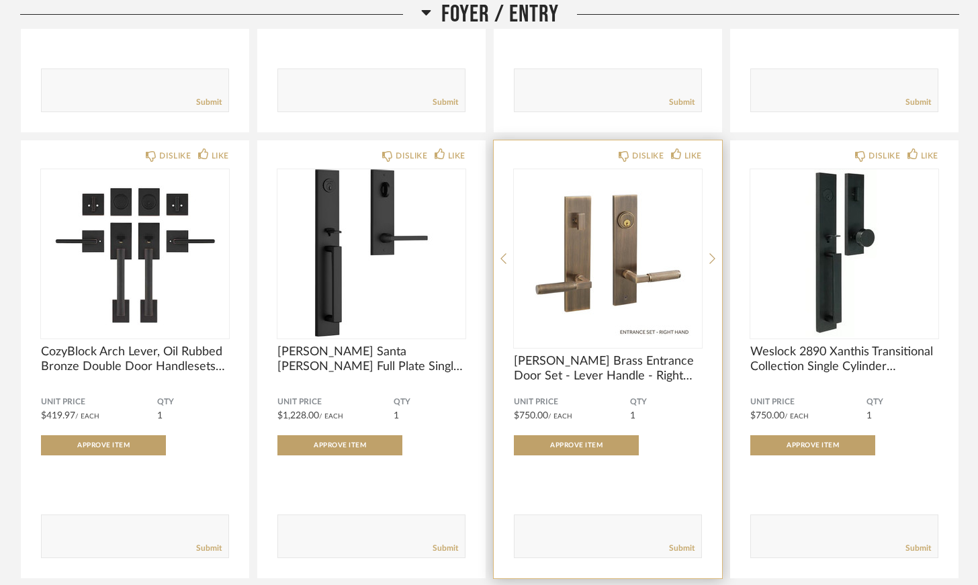
scroll to position [2257, 0]
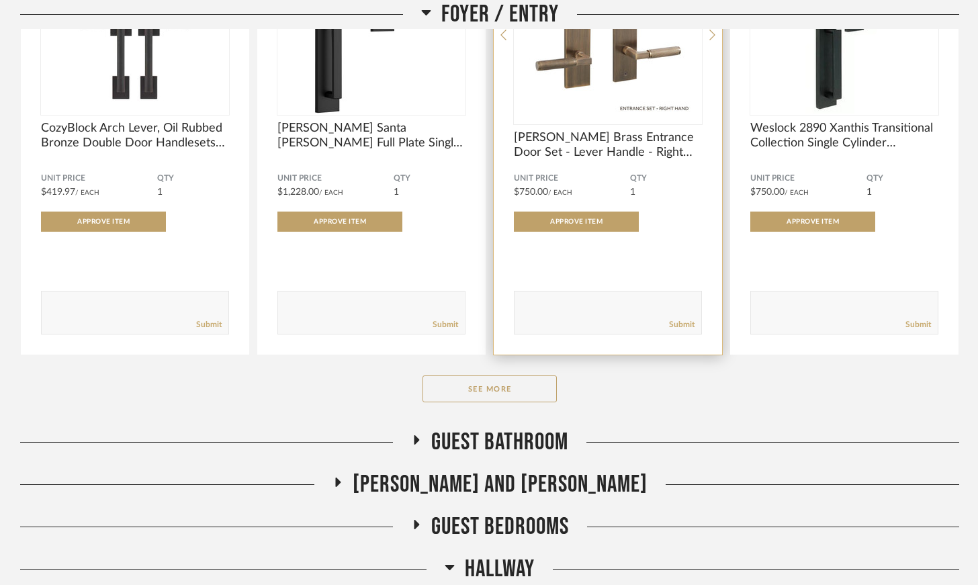
click at [591, 136] on span "[PERSON_NAME] Brass Entrance Door Set - Lever Handle - Right Hand" at bounding box center [608, 145] width 188 height 30
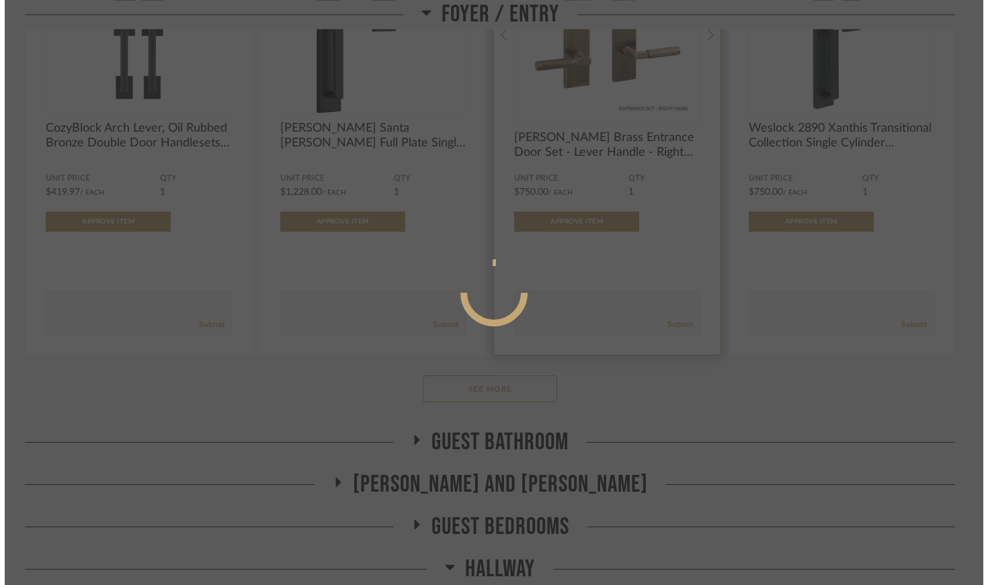
scroll to position [0, 0]
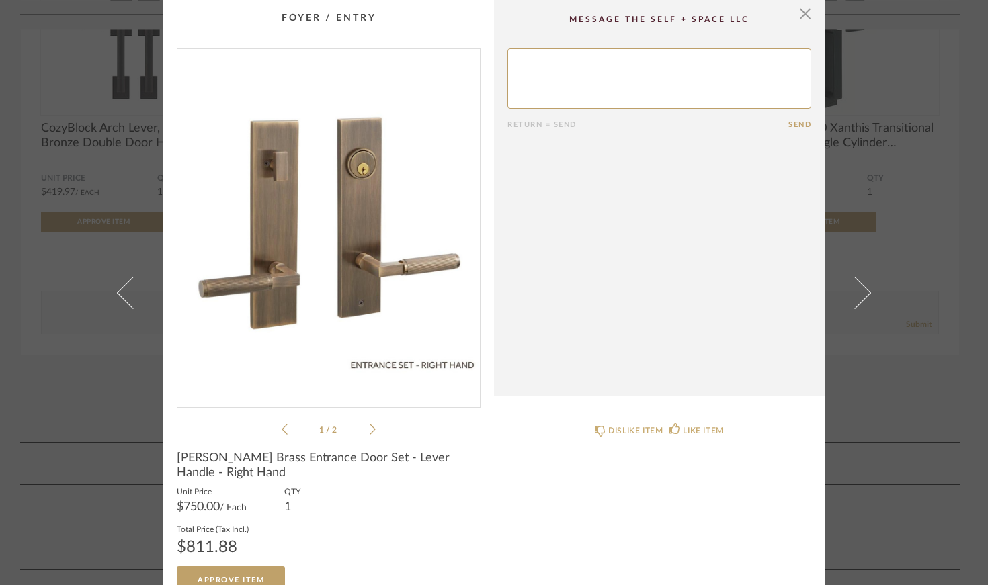
click at [372, 429] on div "1 / 2" at bounding box center [329, 242] width 304 height 389
click at [370, 431] on icon at bounding box center [373, 429] width 6 height 12
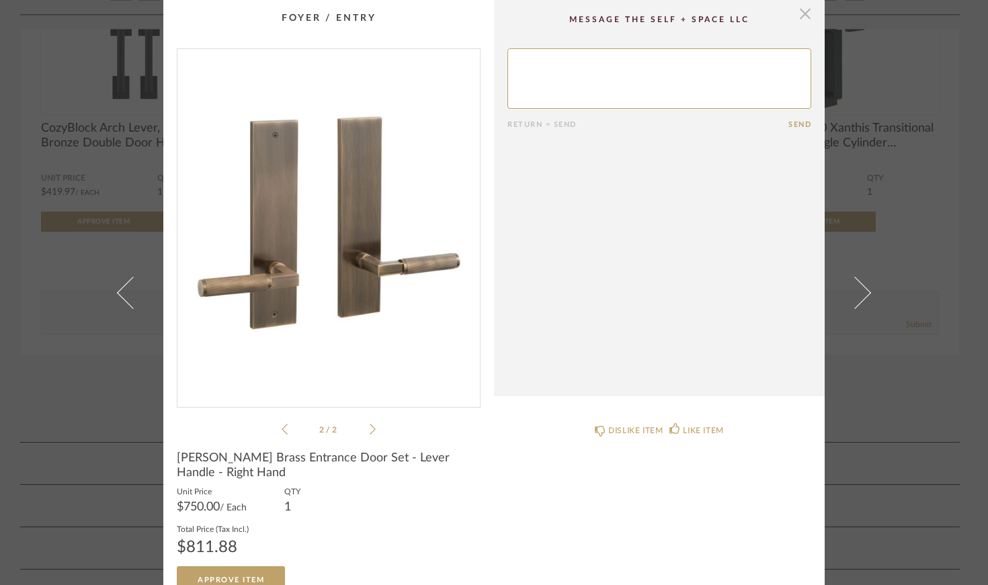
click at [801, 19] on span "button" at bounding box center [805, 13] width 27 height 27
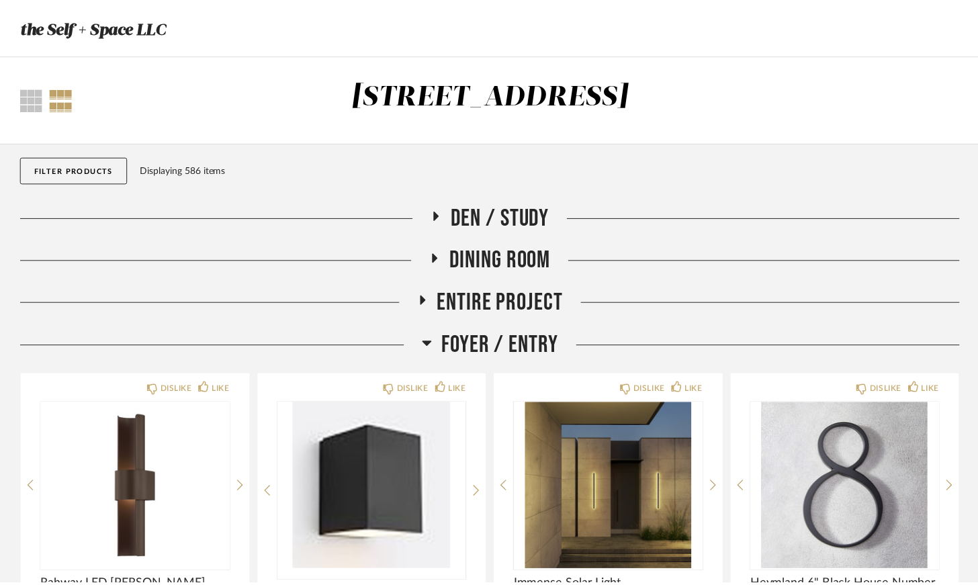
scroll to position [2257, 0]
